Goal: Task Accomplishment & Management: Manage account settings

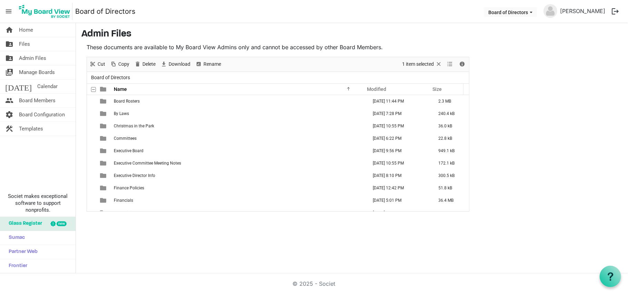
scroll to position [107, 0]
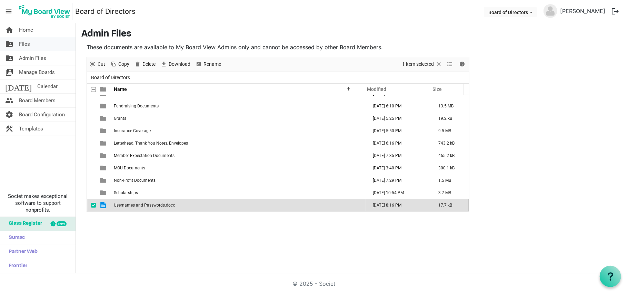
click at [37, 41] on link "folder_shared Files" at bounding box center [38, 44] width 76 height 14
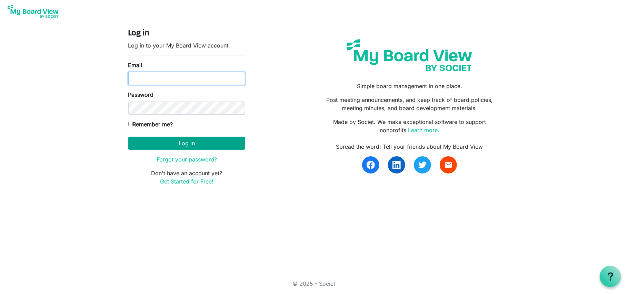
type input "annmcook63@gmail.com"
click at [166, 144] on button "Log in" at bounding box center [186, 143] width 117 height 13
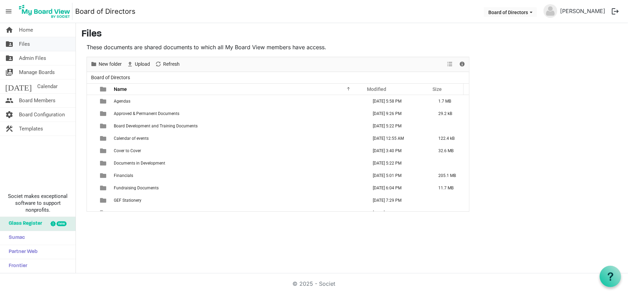
click at [30, 43] on link "folder_shared Files" at bounding box center [38, 44] width 76 height 14
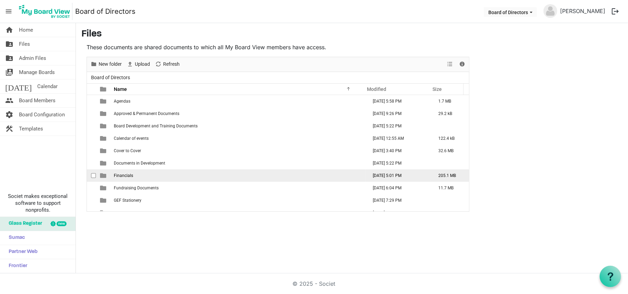
click at [120, 175] on span "Financials" at bounding box center [123, 175] width 19 height 5
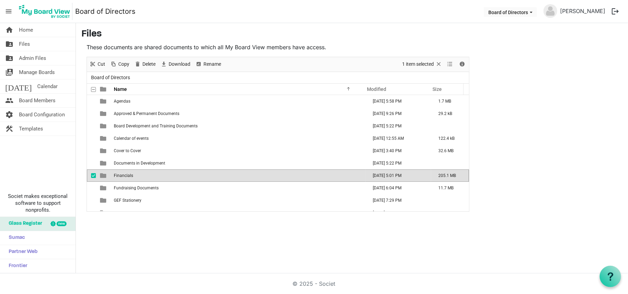
click at [120, 175] on span "Financials" at bounding box center [123, 175] width 19 height 5
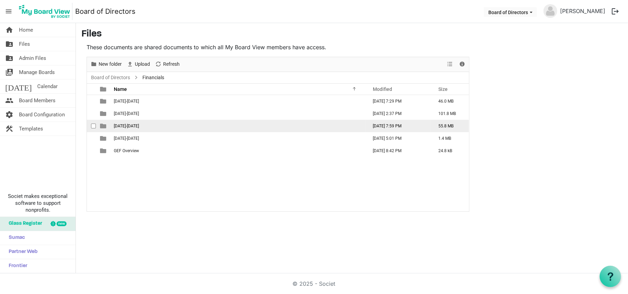
click at [121, 128] on span "[DATE]-[DATE]" at bounding box center [126, 126] width 25 height 5
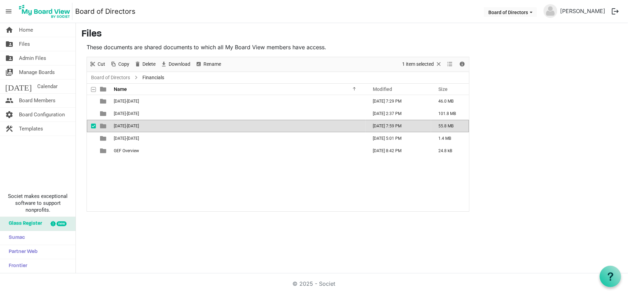
click at [121, 128] on span "[DATE]-[DATE]" at bounding box center [126, 126] width 25 height 5
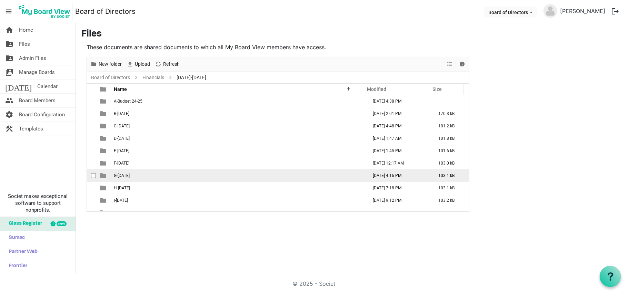
scroll to position [57, 0]
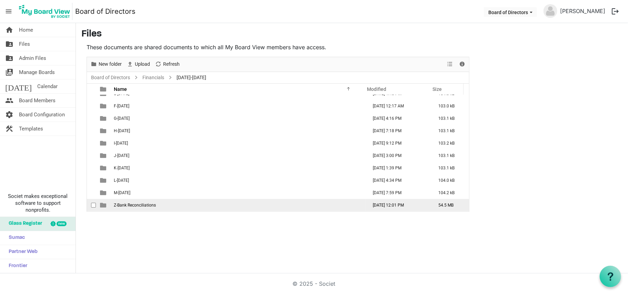
click at [144, 208] on span "Z-Bank Reconciliations" at bounding box center [135, 205] width 42 height 5
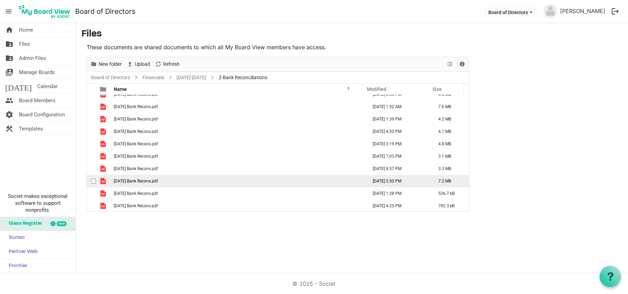
scroll to position [32, 0]
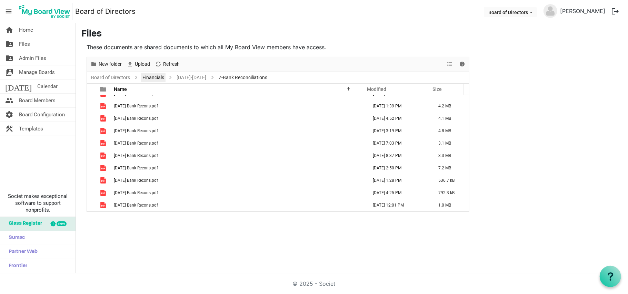
click at [153, 77] on link "Financials" at bounding box center [153, 77] width 24 height 9
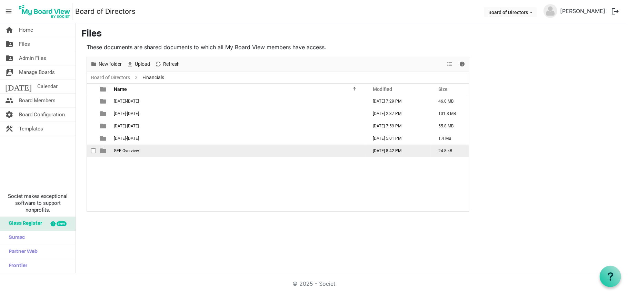
scroll to position [0, 0]
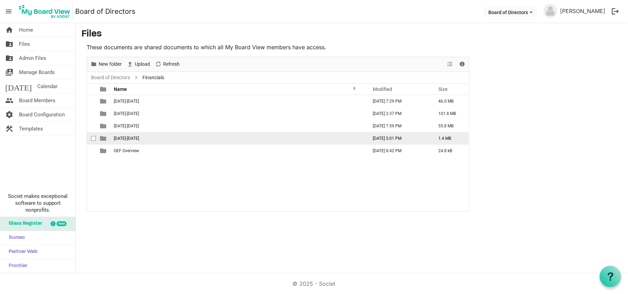
click at [128, 139] on span "[DATE]-[DATE]" at bounding box center [126, 138] width 25 height 5
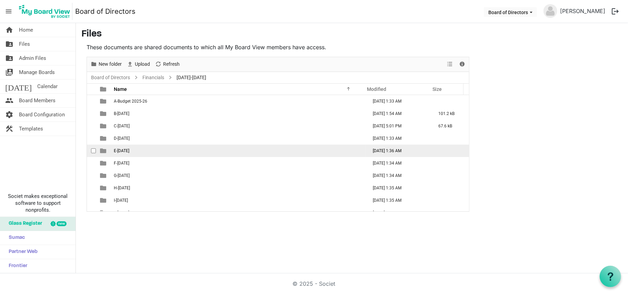
click at [182, 153] on td "E-[DATE]" at bounding box center [239, 151] width 254 height 12
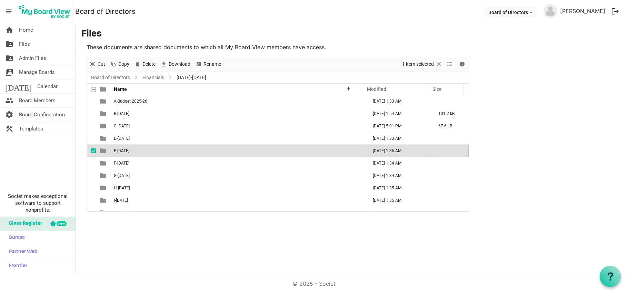
scroll to position [57, 0]
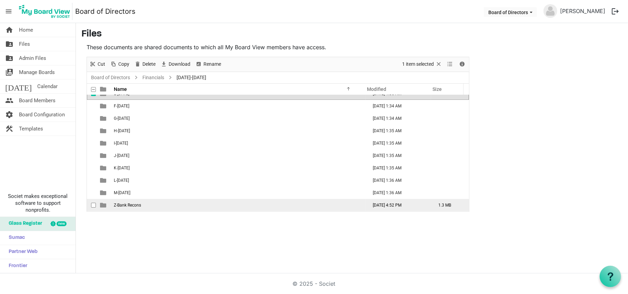
click at [132, 210] on td "Z-Bank Recons" at bounding box center [239, 205] width 254 height 12
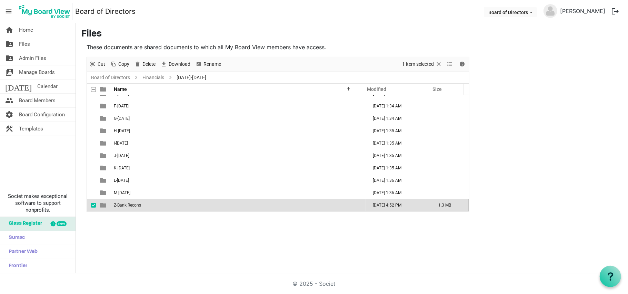
click at [132, 210] on td "Z-Bank Recons" at bounding box center [239, 205] width 254 height 12
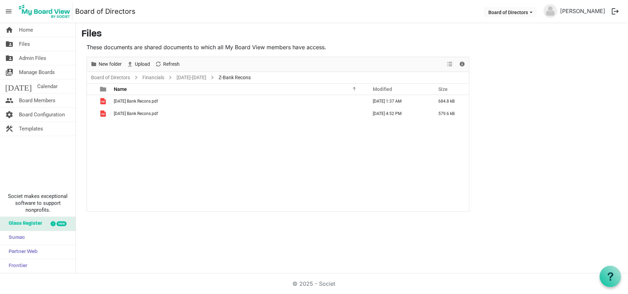
scroll to position [0, 0]
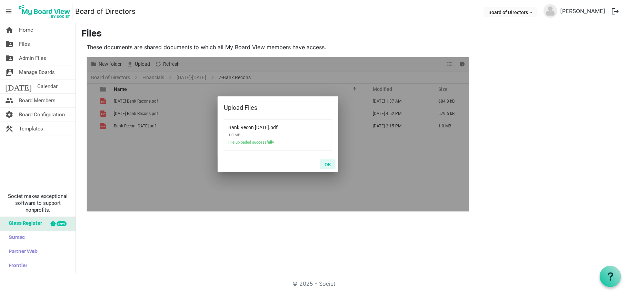
click at [326, 165] on button "OK" at bounding box center [328, 165] width 16 height 10
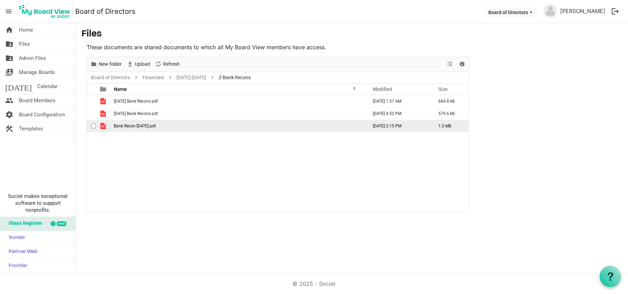
click at [134, 125] on span "Bank Recon Sept 2025.pdf" at bounding box center [135, 126] width 42 height 5
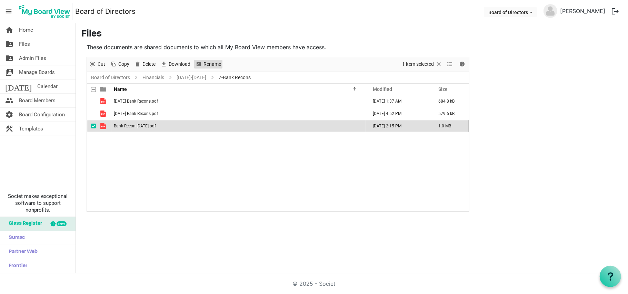
click at [214, 67] on span "Rename" at bounding box center [212, 64] width 19 height 9
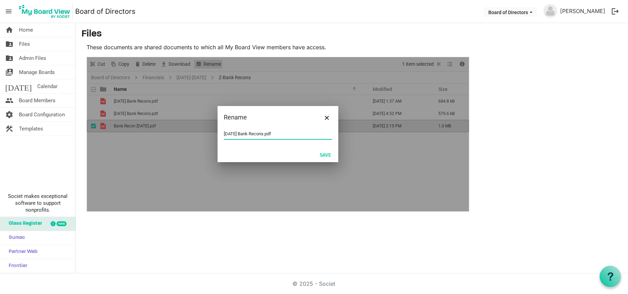
type input "03-September 2025 Bank Recons.pdf"
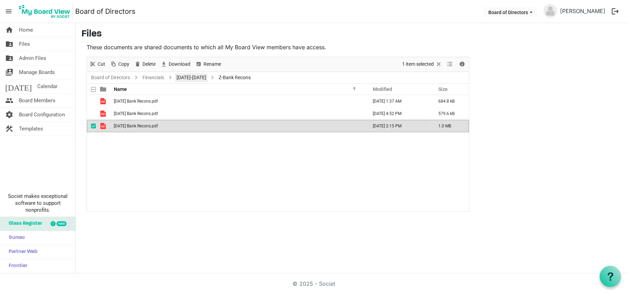
click at [183, 75] on link "[DATE]-[DATE]" at bounding box center [191, 77] width 32 height 9
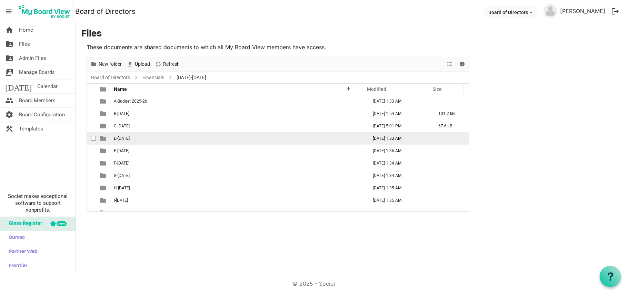
click at [130, 137] on span "D-[DATE]" at bounding box center [122, 138] width 16 height 5
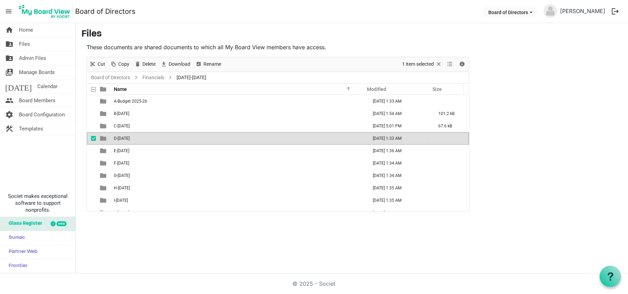
click at [130, 137] on span "D-[DATE]" at bounding box center [122, 138] width 16 height 5
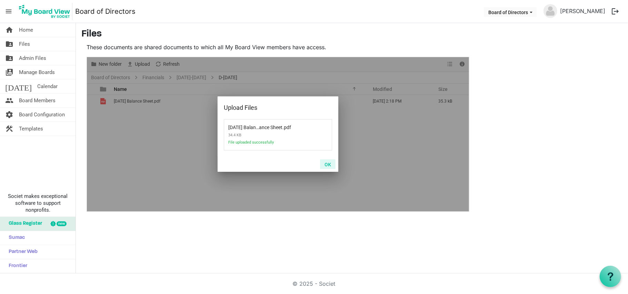
click at [329, 166] on button "OK" at bounding box center [328, 165] width 16 height 10
click at [328, 166] on button "OK" at bounding box center [328, 165] width 16 height 10
click at [327, 164] on button "OK" at bounding box center [328, 165] width 16 height 10
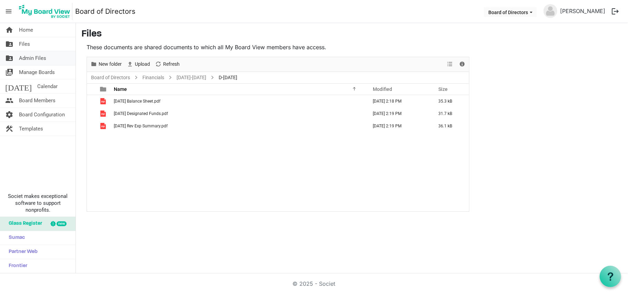
click at [35, 59] on span "Admin Files" at bounding box center [32, 58] width 27 height 14
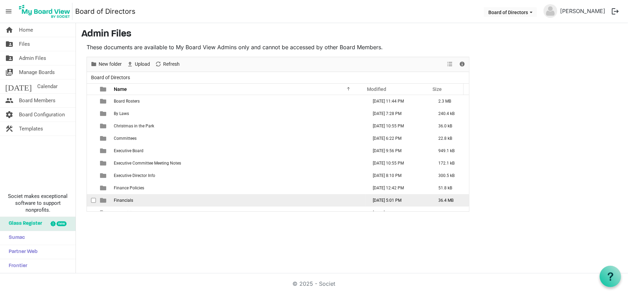
click at [121, 200] on span "Financials" at bounding box center [123, 200] width 19 height 5
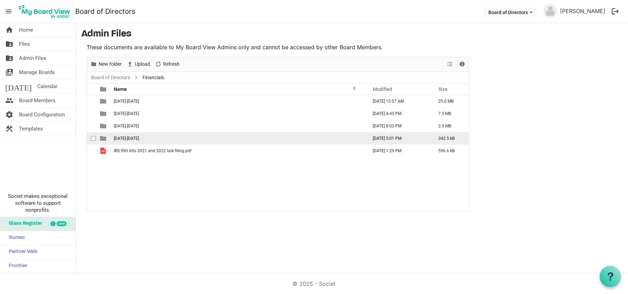
click at [128, 142] on td "[DATE]-[DATE]" at bounding box center [239, 138] width 254 height 12
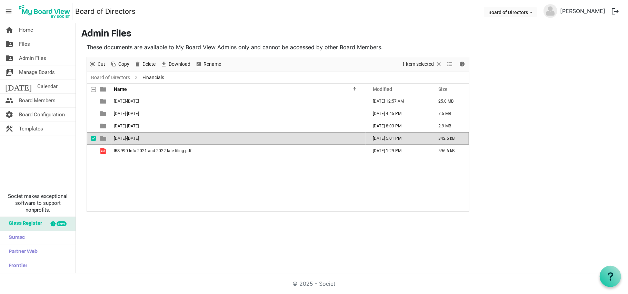
click at [128, 142] on td "[DATE]-[DATE]" at bounding box center [239, 138] width 254 height 12
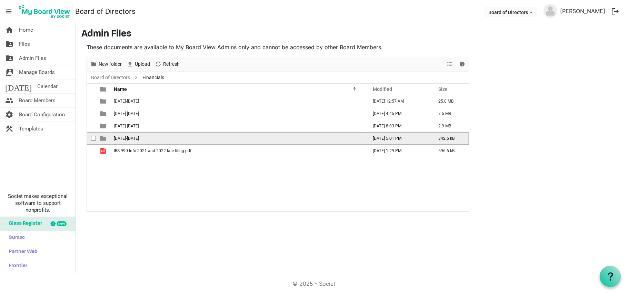
click at [128, 142] on td "[DATE]-[DATE]" at bounding box center [239, 138] width 254 height 12
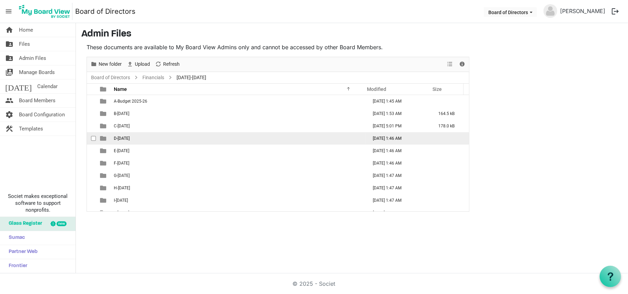
click at [130, 143] on td "D-[DATE]" at bounding box center [239, 138] width 254 height 12
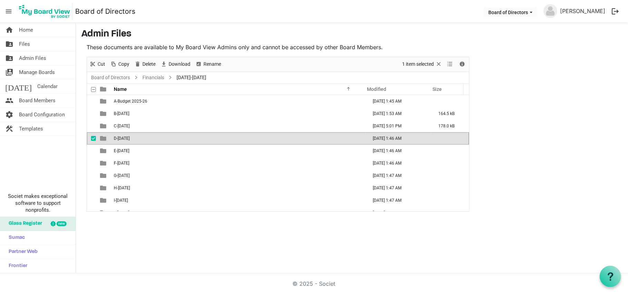
click at [130, 143] on td "D-[DATE]" at bounding box center [239, 138] width 254 height 12
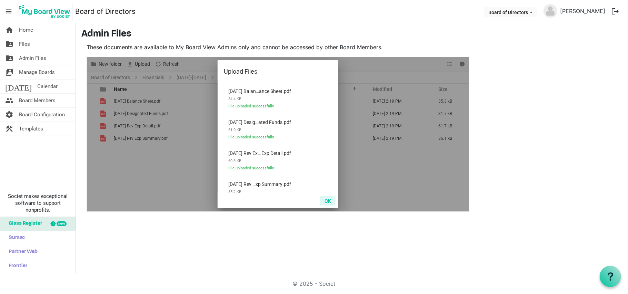
click at [328, 203] on button "OK" at bounding box center [328, 201] width 16 height 10
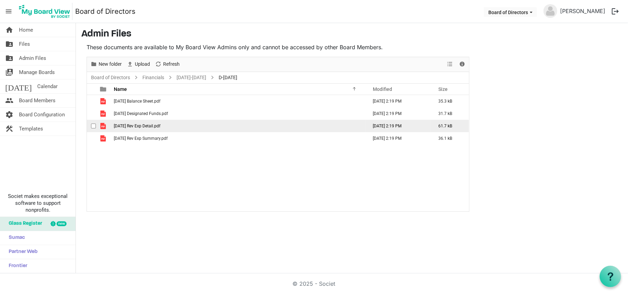
click at [160, 125] on span "September 2025 Rev Exp Detail.pdf" at bounding box center [137, 126] width 47 height 5
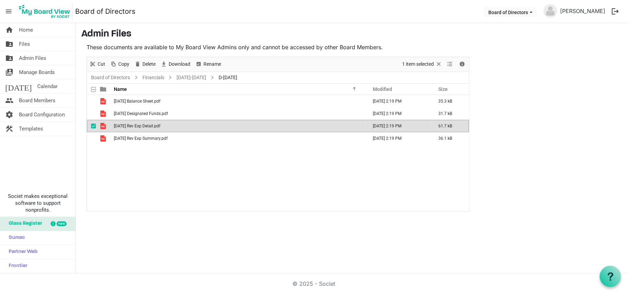
click at [160, 125] on span "September 2025 Rev Exp Detail.pdf" at bounding box center [137, 126] width 47 height 5
click at [180, 129] on td "September 2025 Rev Exp Detail.pdf" at bounding box center [239, 126] width 254 height 12
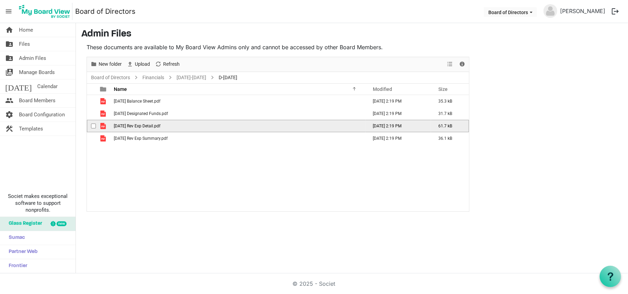
click at [180, 129] on td "September 2025 Rev Exp Detail.pdf" at bounding box center [239, 126] width 254 height 12
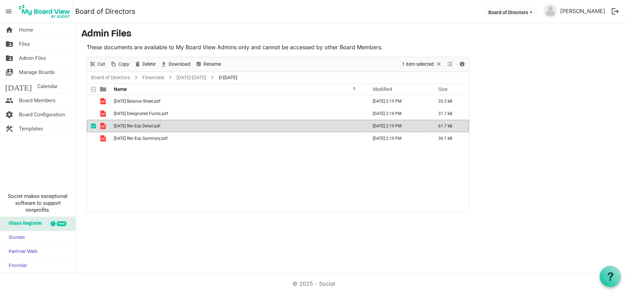
click at [180, 129] on td "September 2025 Rev Exp Detail.pdf" at bounding box center [239, 126] width 254 height 12
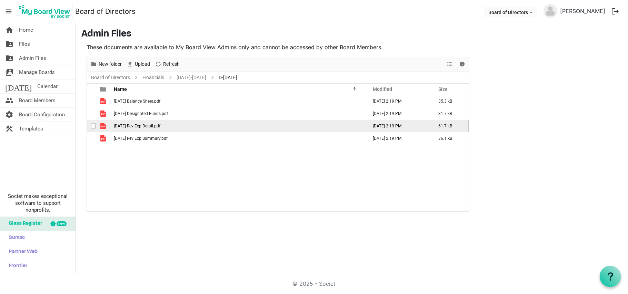
click at [160, 127] on span "September 2025 Rev Exp Detail.pdf" at bounding box center [137, 126] width 47 height 5
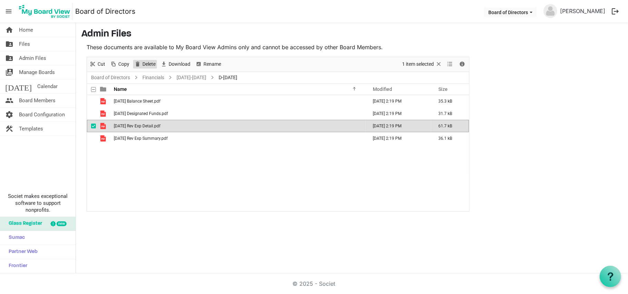
click at [148, 66] on span "Delete" at bounding box center [149, 64] width 14 height 9
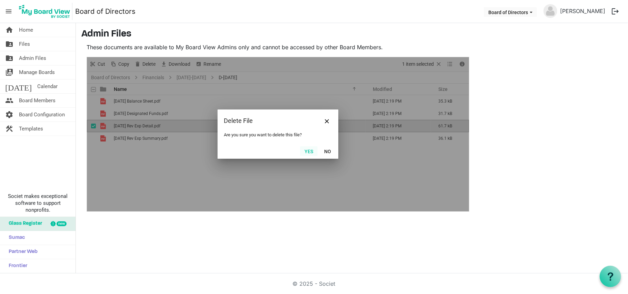
click at [305, 152] on button "Yes" at bounding box center [309, 152] width 18 height 10
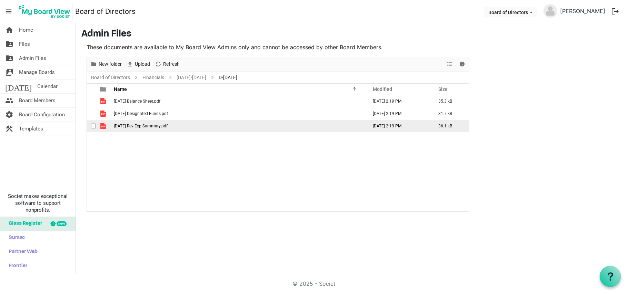
click at [146, 128] on span "[DATE] Rev Exp Summary.pdf" at bounding box center [141, 126] width 54 height 5
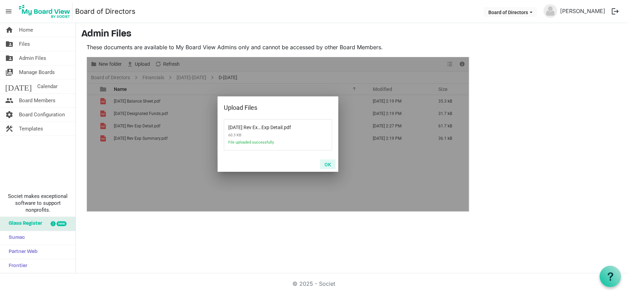
click at [328, 166] on button "OK" at bounding box center [328, 165] width 16 height 10
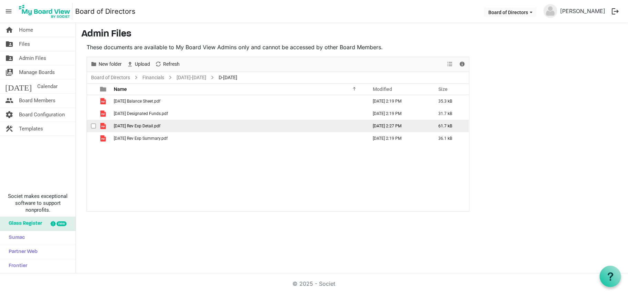
click at [149, 127] on span "September 2025 Rev Exp Detail.pdf" at bounding box center [137, 126] width 47 height 5
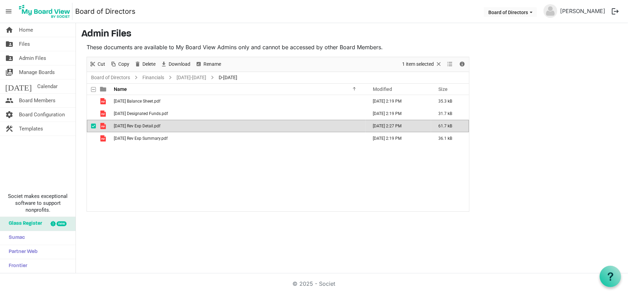
click at [149, 127] on span "September 2025 Rev Exp Detail.pdf" at bounding box center [137, 126] width 47 height 5
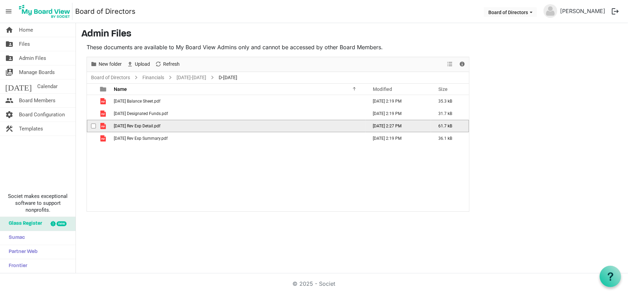
click at [149, 127] on span "September 2025 Rev Exp Detail.pdf" at bounding box center [137, 126] width 47 height 5
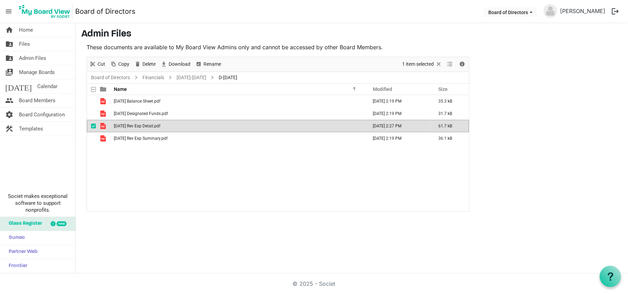
click at [155, 126] on span "September 2025 Rev Exp Detail.pdf" at bounding box center [137, 126] width 47 height 5
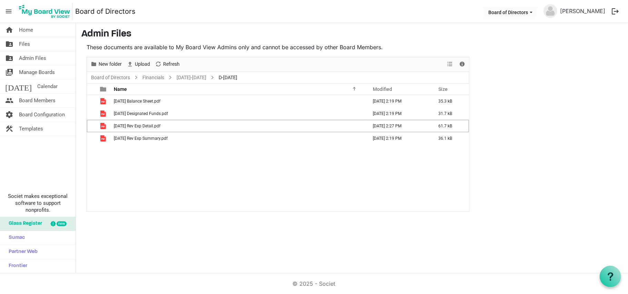
click at [143, 172] on div "September 2025 Balance Sheet.pdf October 07, 2025 2:19 PM 35.3 kB September 202…" at bounding box center [278, 153] width 382 height 116
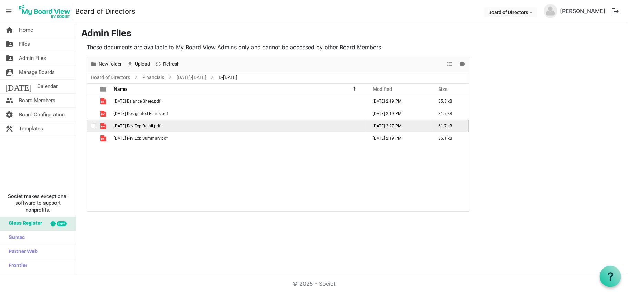
click at [143, 130] on td "September 2025 Rev Exp Detail.pdf" at bounding box center [239, 126] width 254 height 12
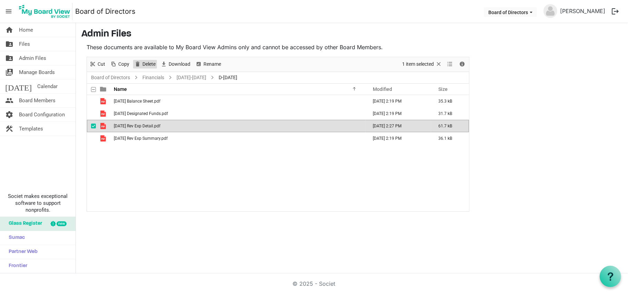
click at [144, 65] on span "Delete" at bounding box center [149, 64] width 14 height 9
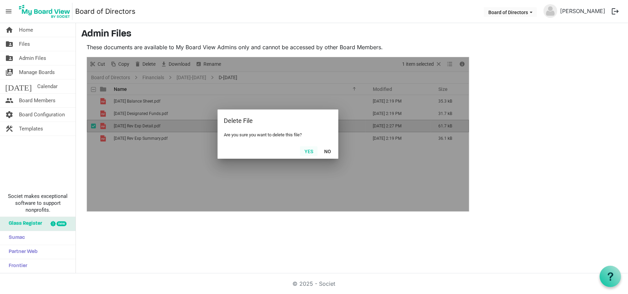
click at [306, 152] on button "Yes" at bounding box center [309, 152] width 18 height 10
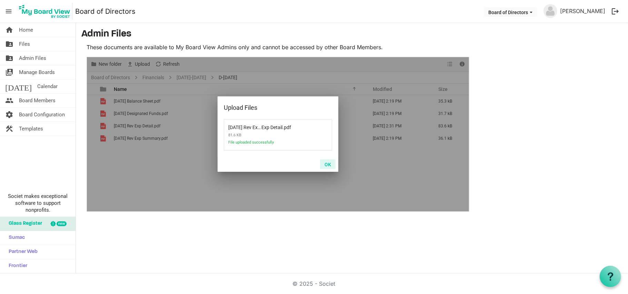
click at [323, 167] on button "OK" at bounding box center [328, 165] width 16 height 10
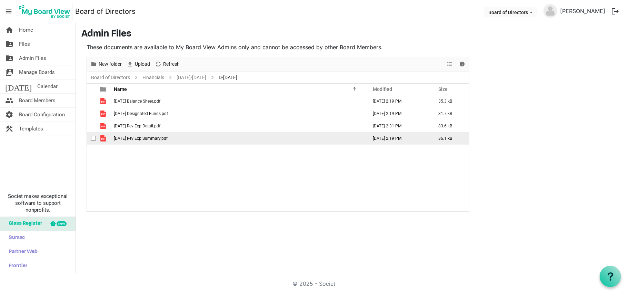
click at [137, 141] on span "[DATE] Rev Exp Summary.pdf" at bounding box center [141, 138] width 54 height 5
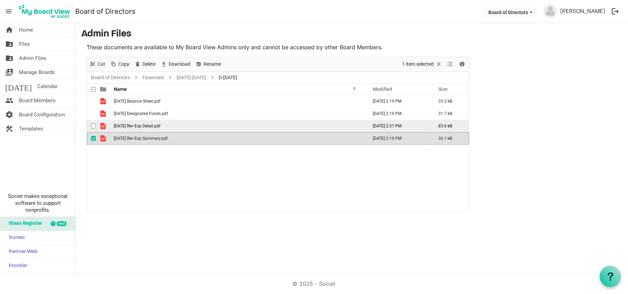
click at [147, 126] on span "September 2025 Rev Exp Detail.pdf" at bounding box center [137, 126] width 47 height 5
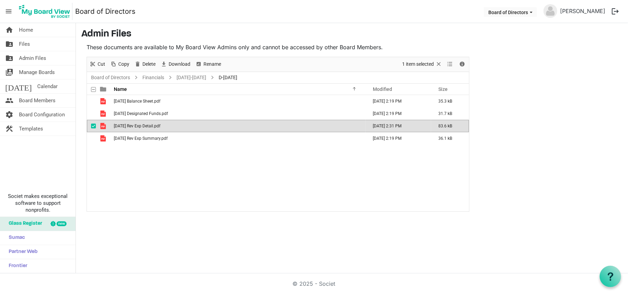
click at [147, 126] on span "September 2025 Rev Exp Detail.pdf" at bounding box center [137, 126] width 47 height 5
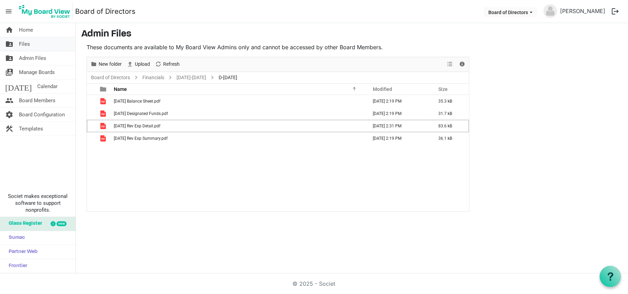
click at [30, 44] on link "folder_shared Files" at bounding box center [38, 44] width 76 height 14
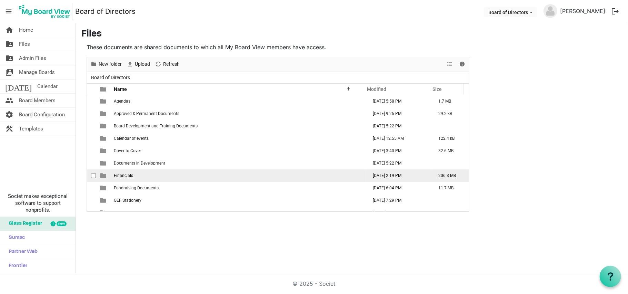
click at [125, 178] on span "Financials" at bounding box center [123, 175] width 19 height 5
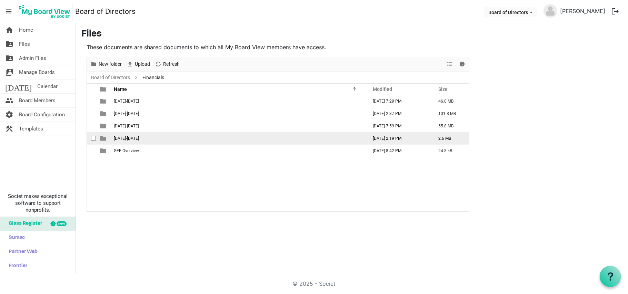
click at [126, 136] on span "[DATE]-[DATE]" at bounding box center [126, 138] width 25 height 5
click at [126, 137] on span "[DATE]-[DATE]" at bounding box center [126, 138] width 25 height 5
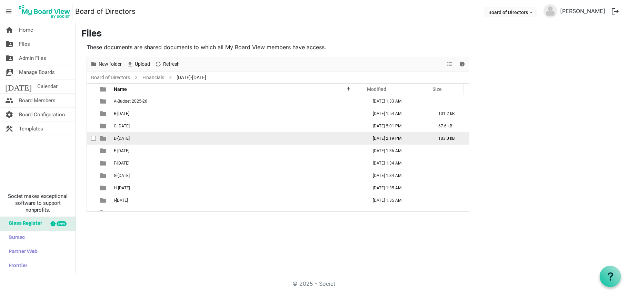
click at [124, 136] on td "D-[DATE]" at bounding box center [239, 138] width 254 height 12
